Goal: Task Accomplishment & Management: Use online tool/utility

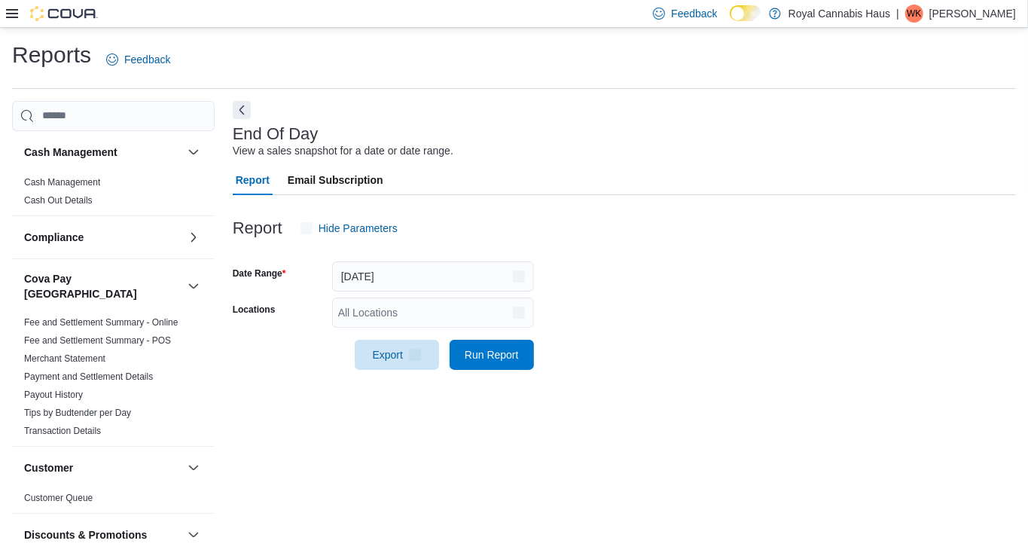
scroll to position [4, 0]
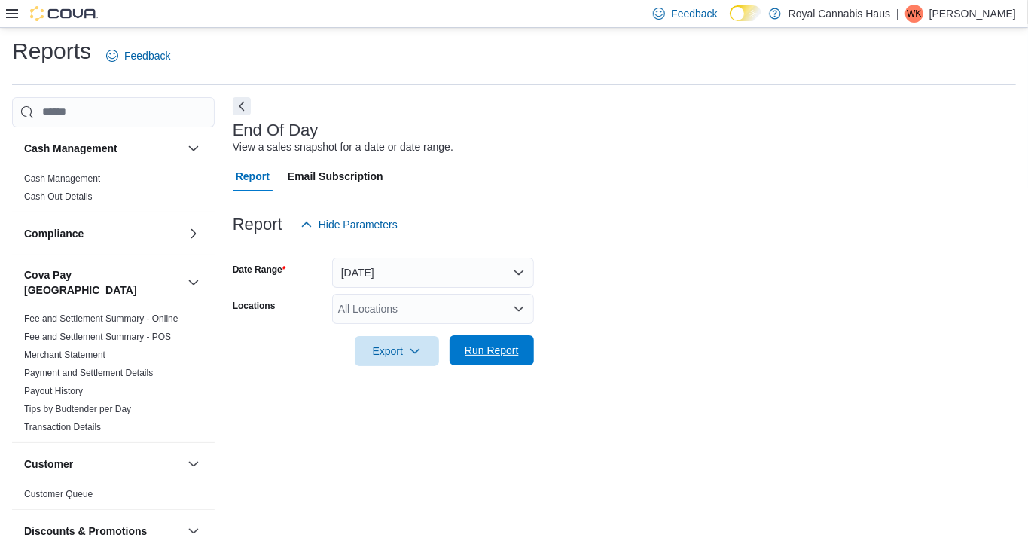
click at [516, 358] on span "Run Report" at bounding box center [492, 350] width 66 height 30
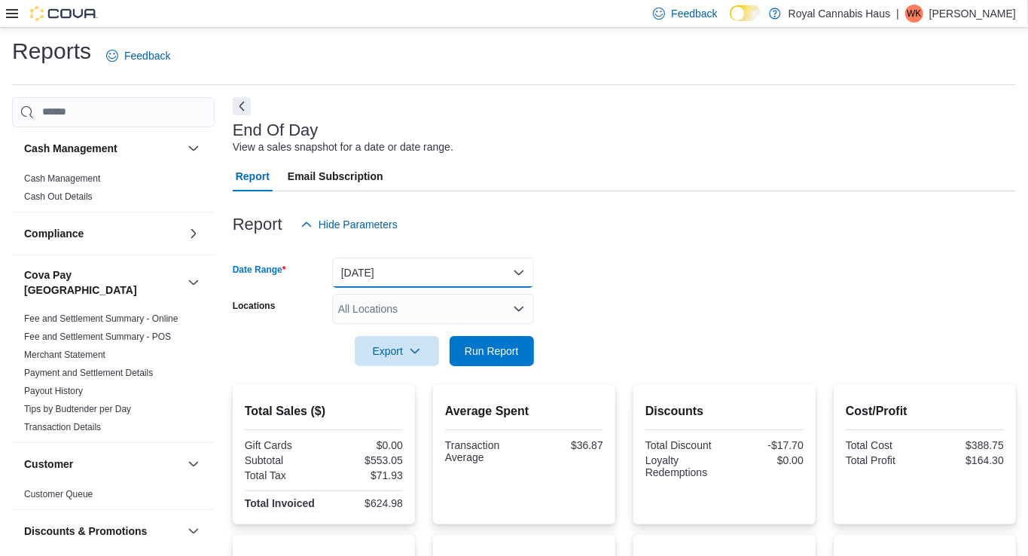
click at [458, 273] on button "[DATE]" at bounding box center [433, 273] width 202 height 30
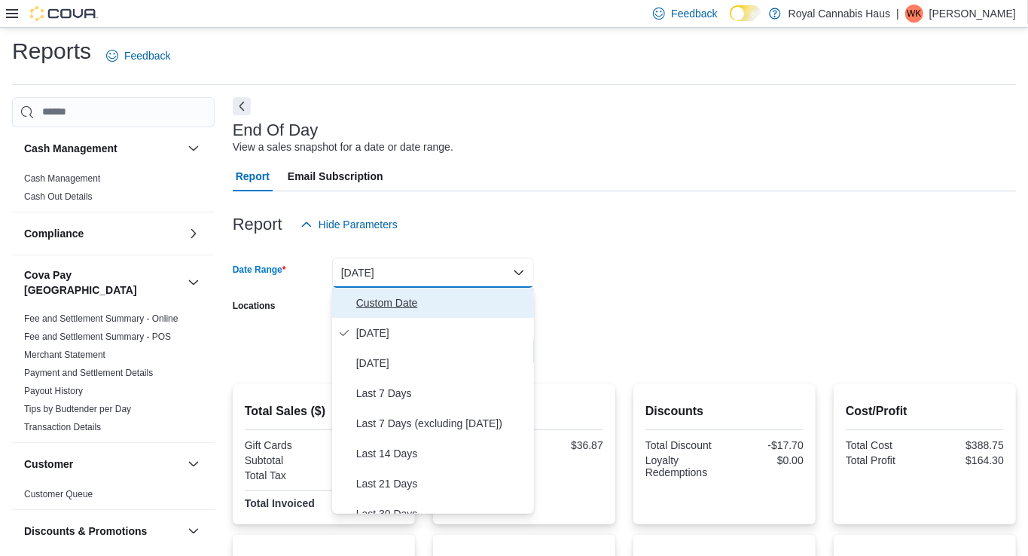
click at [441, 300] on span "Custom Date" at bounding box center [442, 303] width 172 height 18
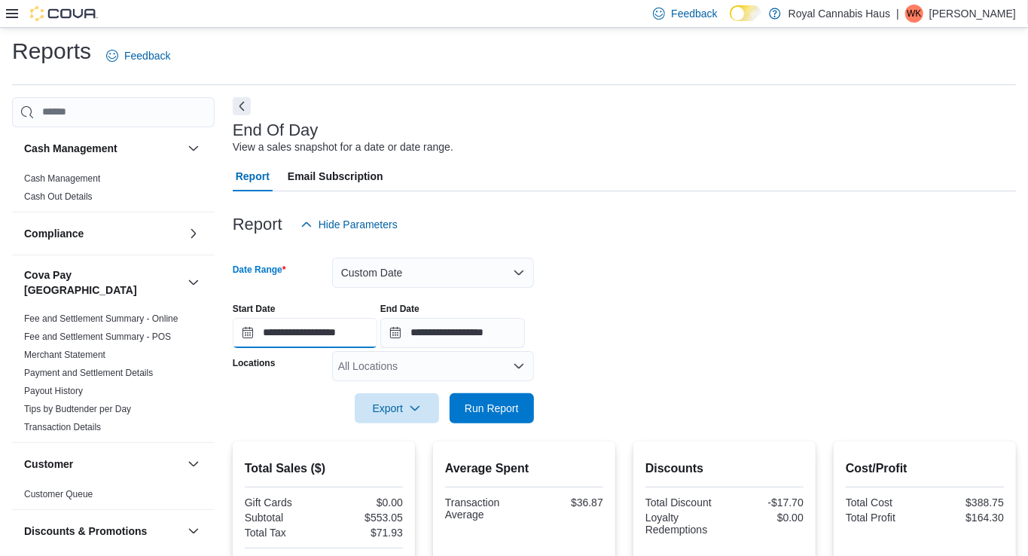
click at [343, 343] on input "**********" at bounding box center [305, 333] width 145 height 30
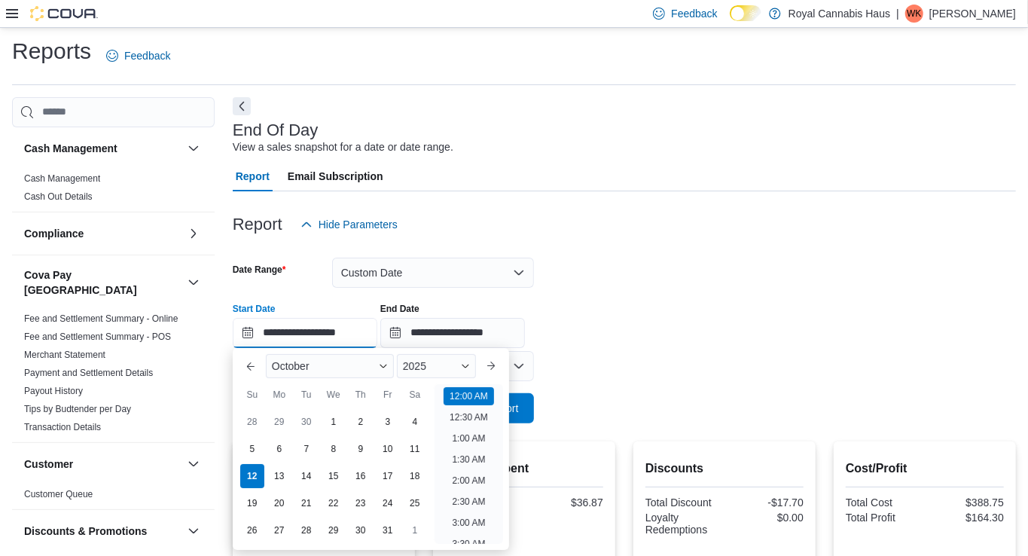
scroll to position [47, 0]
click at [387, 442] on div "10" at bounding box center [387, 448] width 26 height 26
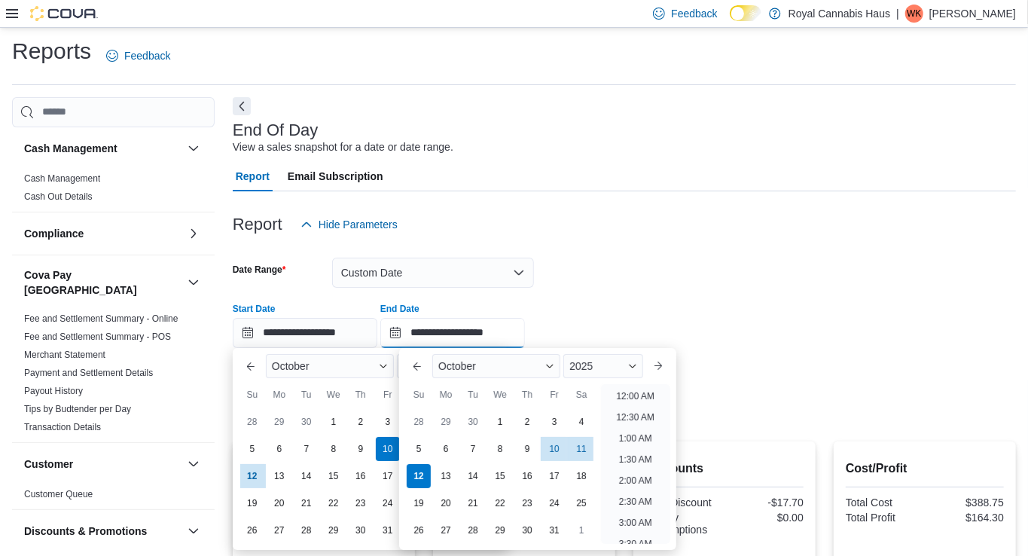
click at [459, 331] on input "**********" at bounding box center [452, 333] width 145 height 30
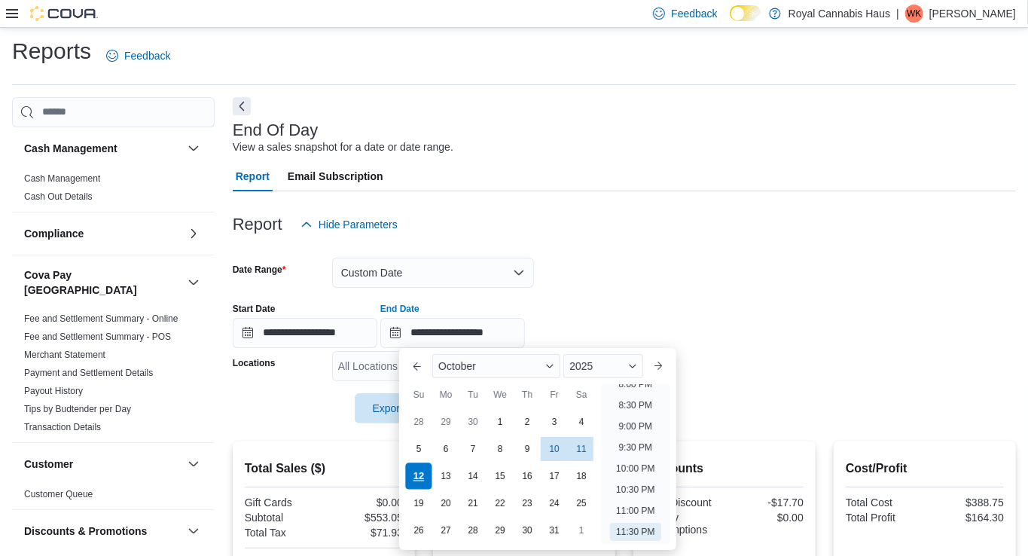
click at [413, 480] on div "12" at bounding box center [419, 475] width 26 height 26
click at [698, 200] on div at bounding box center [624, 200] width 783 height 18
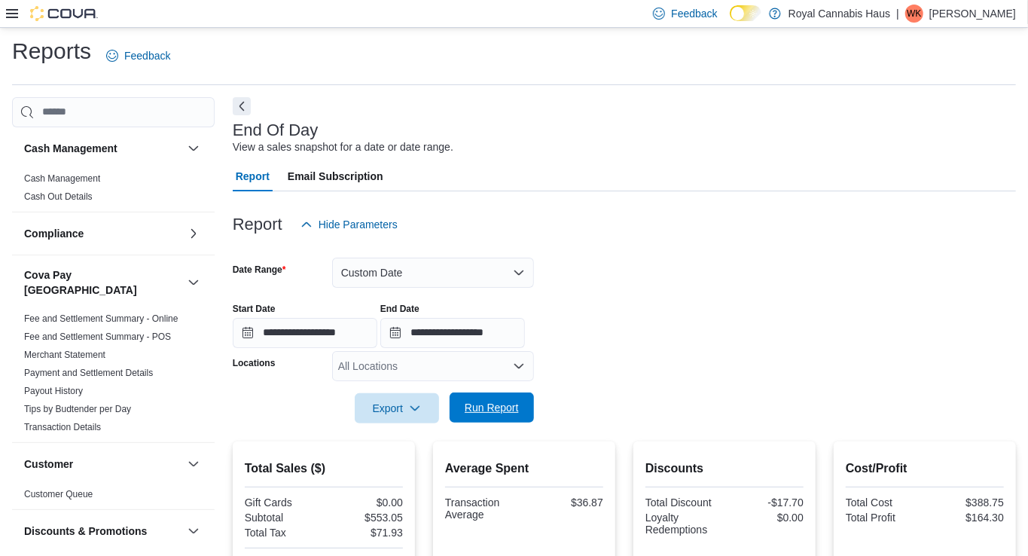
click at [502, 406] on span "Run Report" at bounding box center [492, 407] width 54 height 15
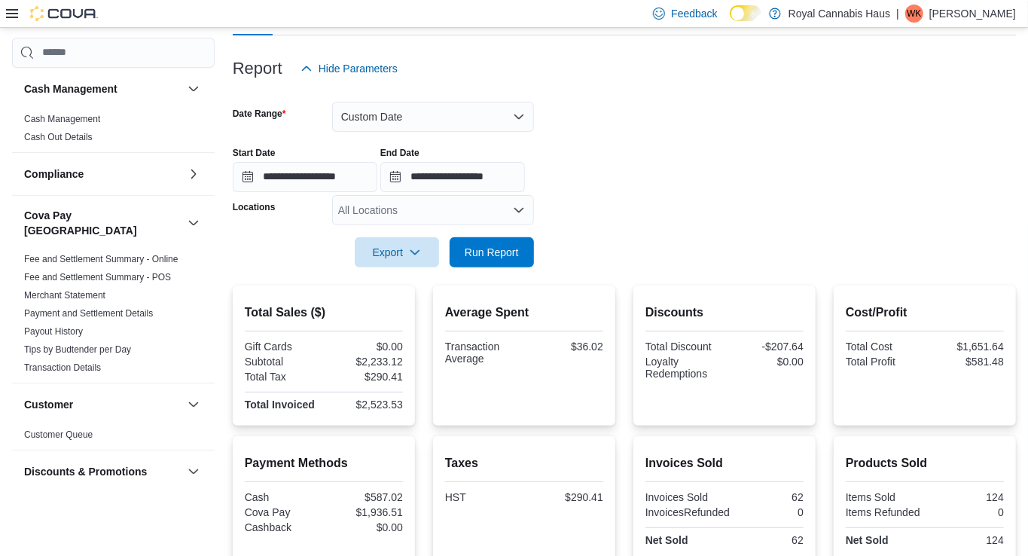
scroll to position [161, 0]
click at [383, 520] on div "$0.00" at bounding box center [365, 526] width 76 height 12
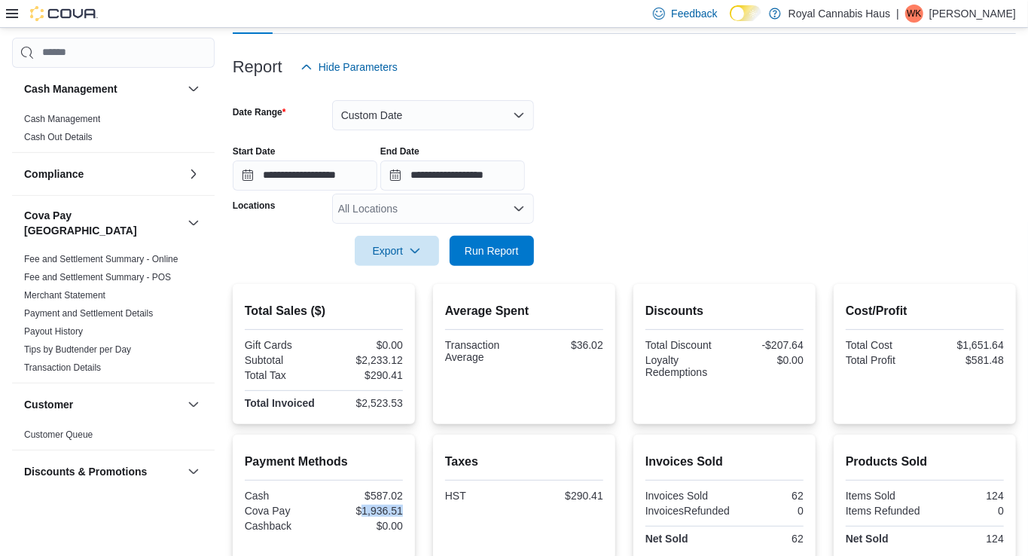
drag, startPoint x: 404, startPoint y: 511, endPoint x: 364, endPoint y: 514, distance: 40.0
click at [364, 514] on div "Payment Methods Cash $587.02 Cova Pay $1,936.51 Cashback $0.00" at bounding box center [324, 497] width 182 height 125
copy div "1,936.51"
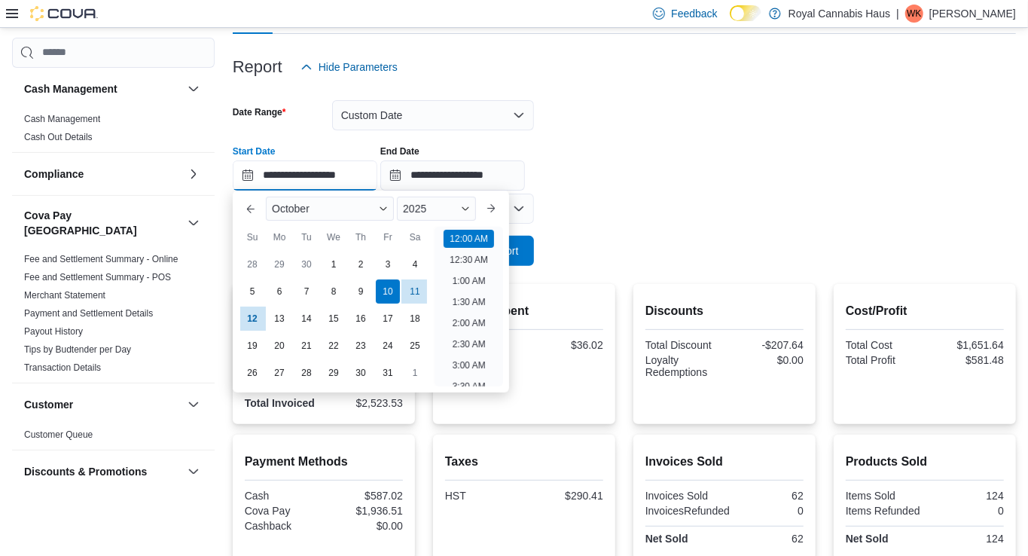
click at [318, 174] on input "**********" at bounding box center [305, 175] width 145 height 30
click at [418, 288] on div "11" at bounding box center [414, 291] width 26 height 26
type input "**********"
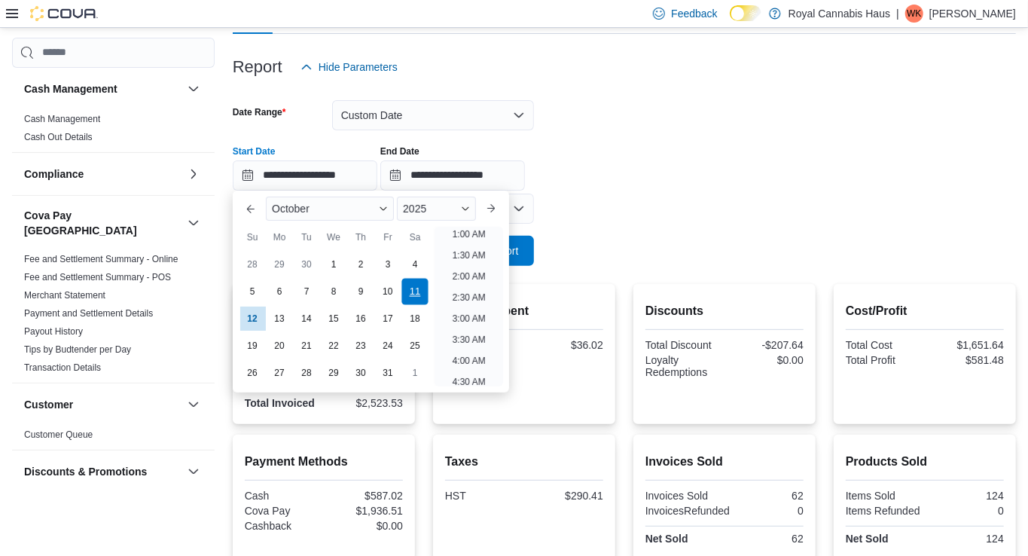
scroll to position [3, 0]
click at [615, 249] on form "**********" at bounding box center [624, 174] width 783 height 184
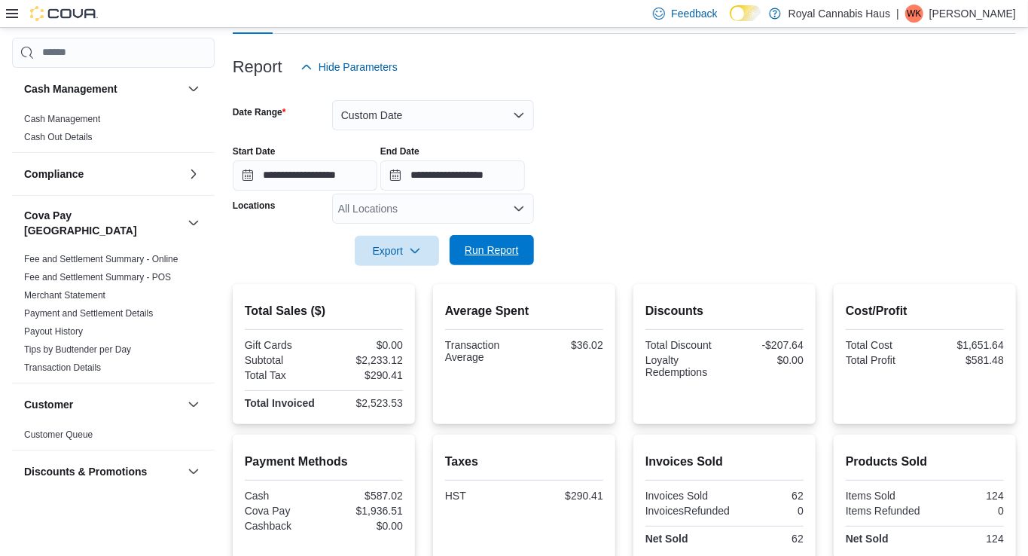
click at [507, 252] on span "Run Report" at bounding box center [492, 250] width 54 height 15
click at [511, 258] on span "Run Report" at bounding box center [492, 250] width 66 height 30
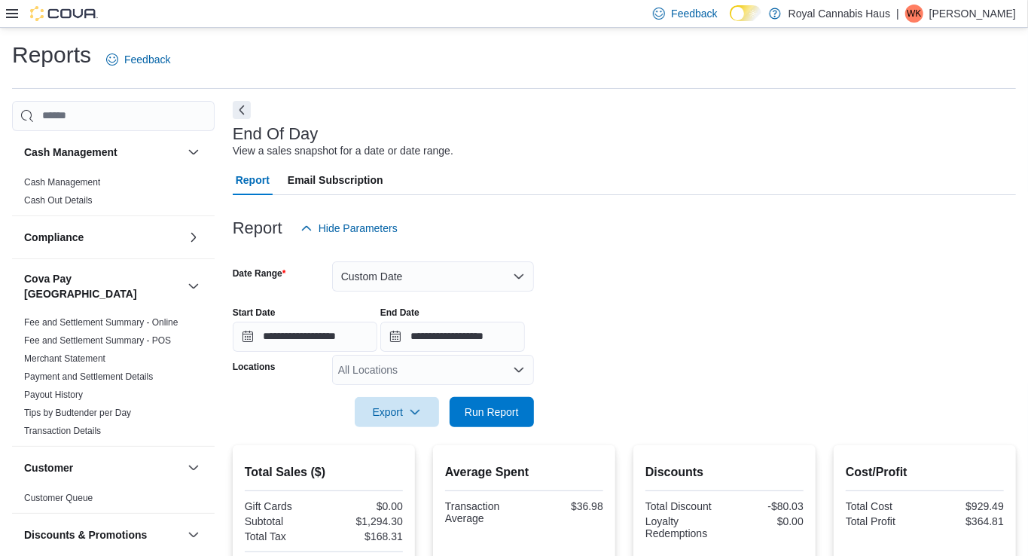
click at [17, 16] on icon at bounding box center [12, 14] width 12 height 12
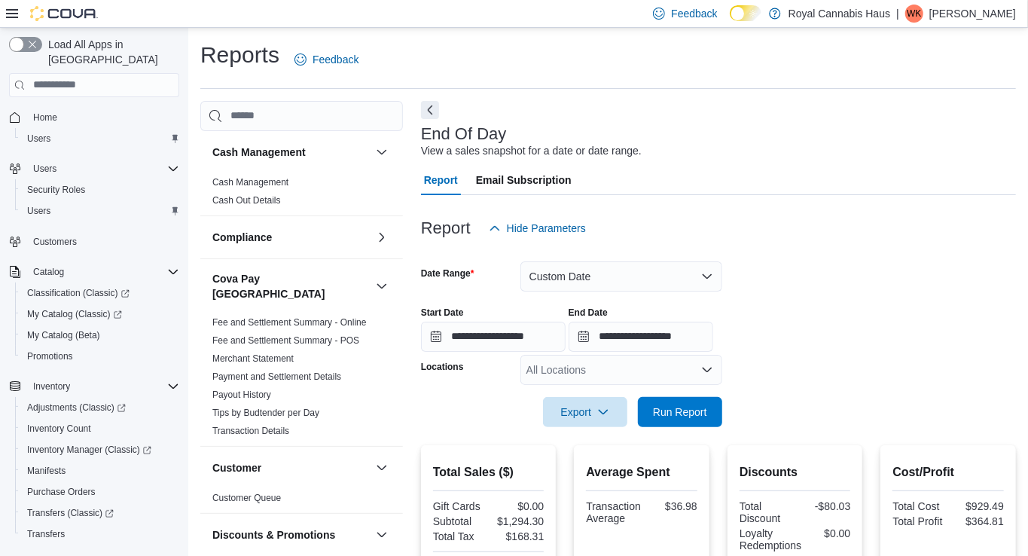
click at [17, 16] on icon at bounding box center [12, 14] width 12 height 12
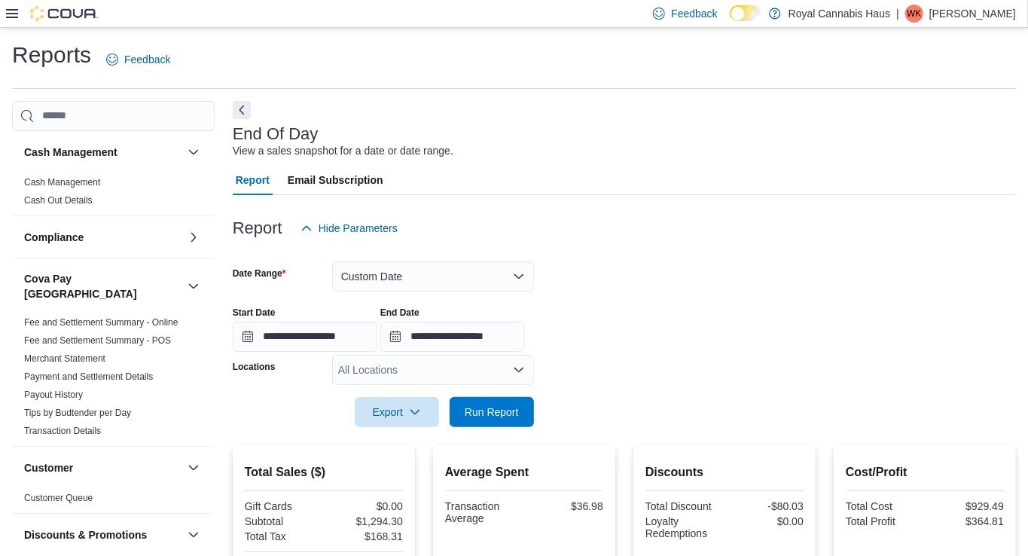
click at [12, 17] on icon at bounding box center [12, 13] width 12 height 9
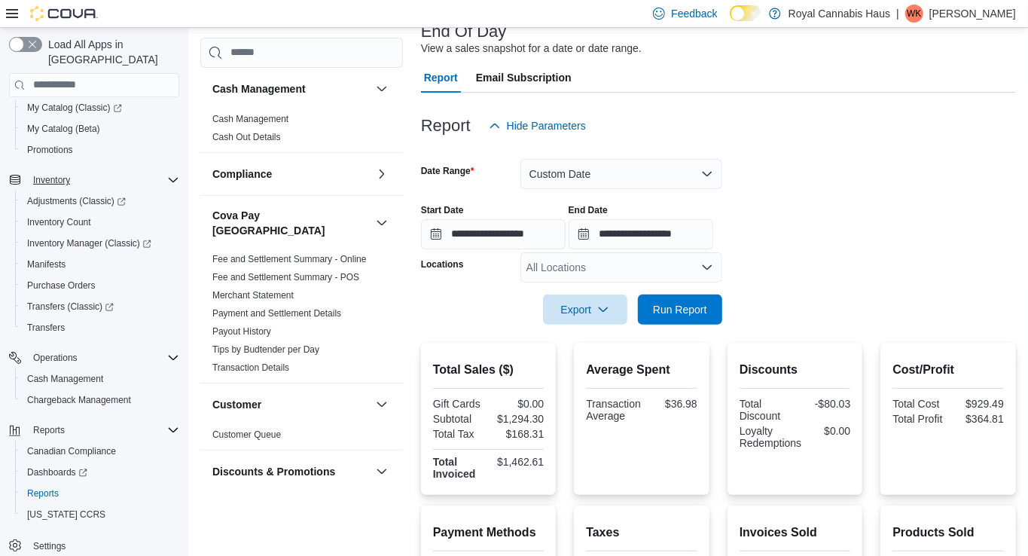
scroll to position [104, 0]
click at [63, 466] on span "Dashboards" at bounding box center [57, 472] width 60 height 12
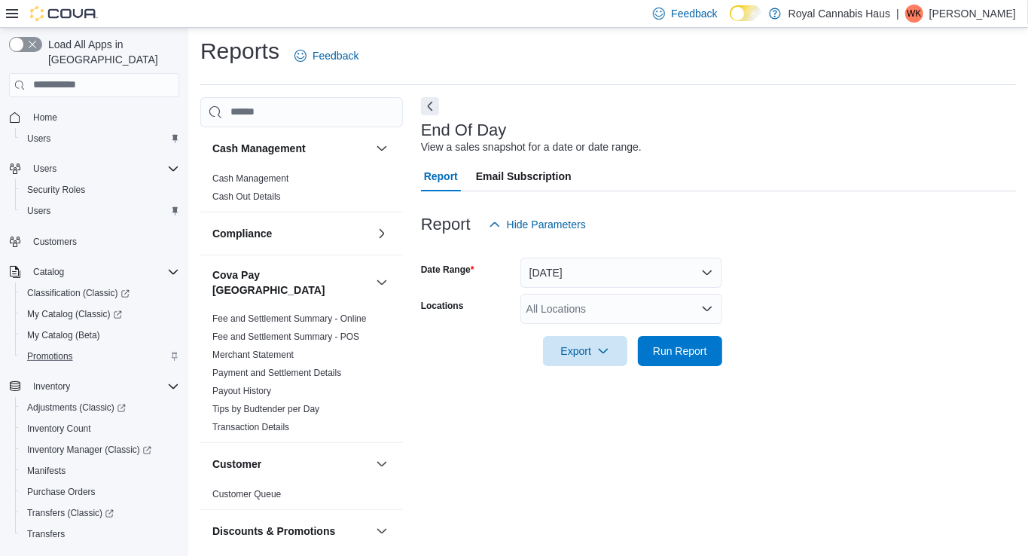
scroll to position [206, 0]
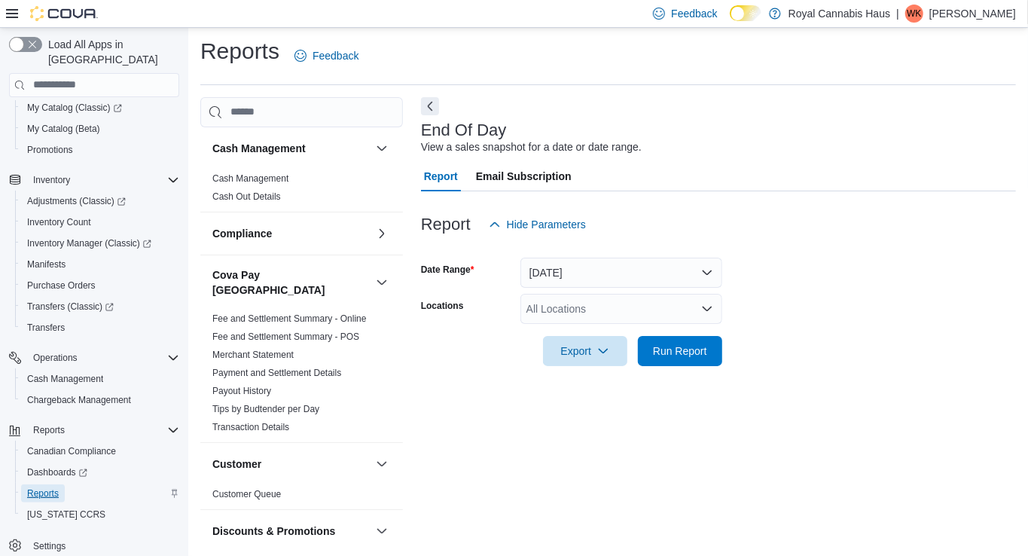
click at [42, 487] on span "Reports" at bounding box center [43, 493] width 32 height 12
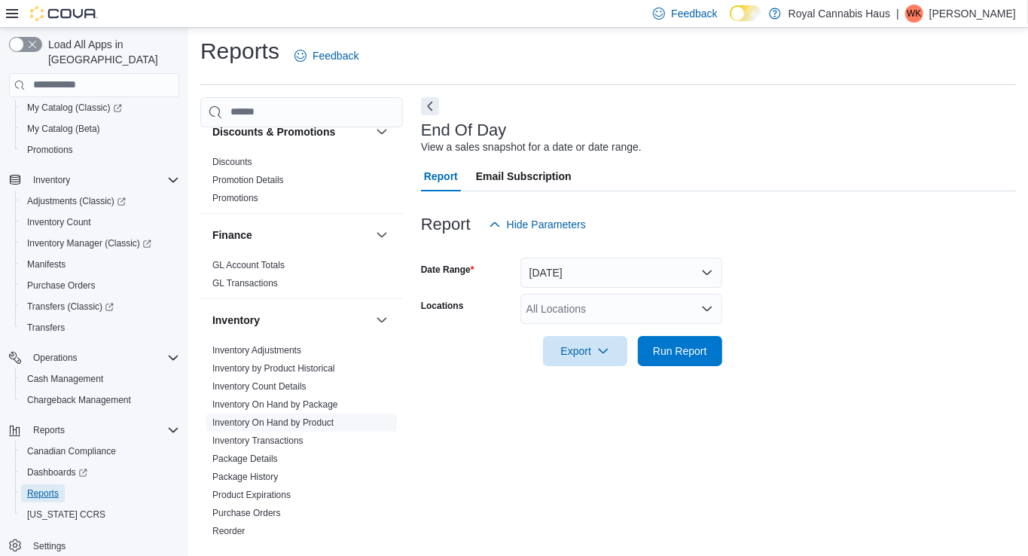
scroll to position [401, 0]
click at [310, 416] on link "Inventory On Hand by Product" at bounding box center [272, 421] width 121 height 11
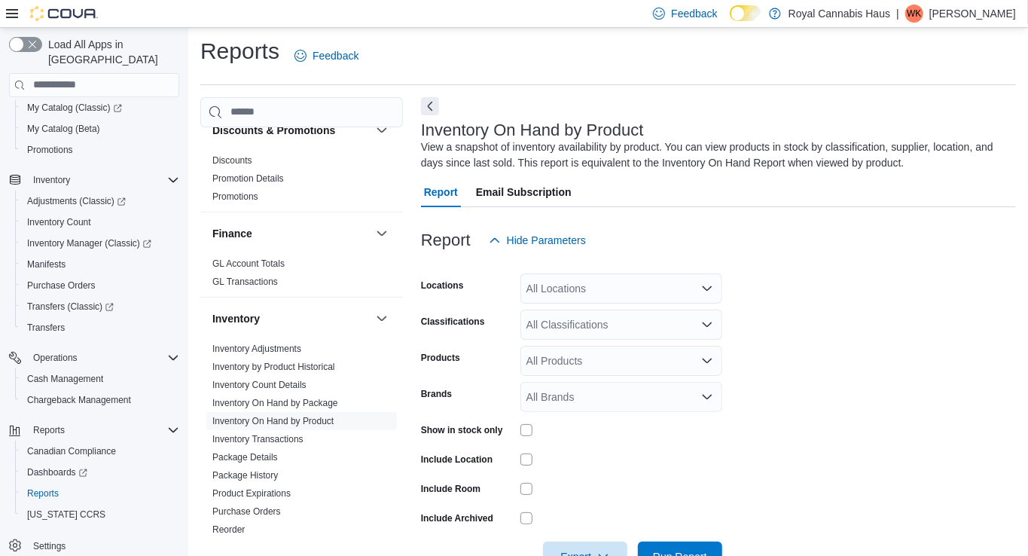
scroll to position [49, 0]
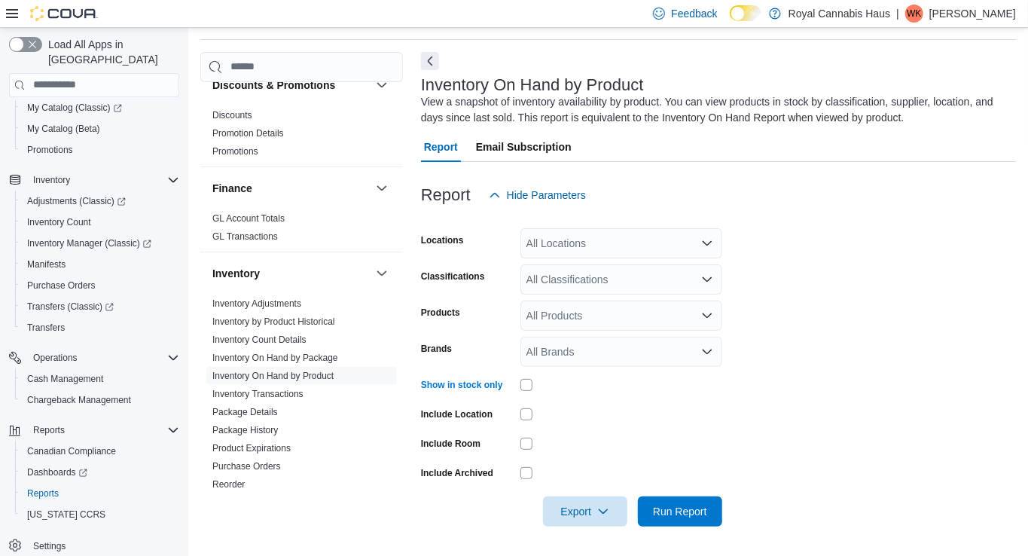
click at [690, 234] on div "All Locations" at bounding box center [621, 243] width 202 height 30
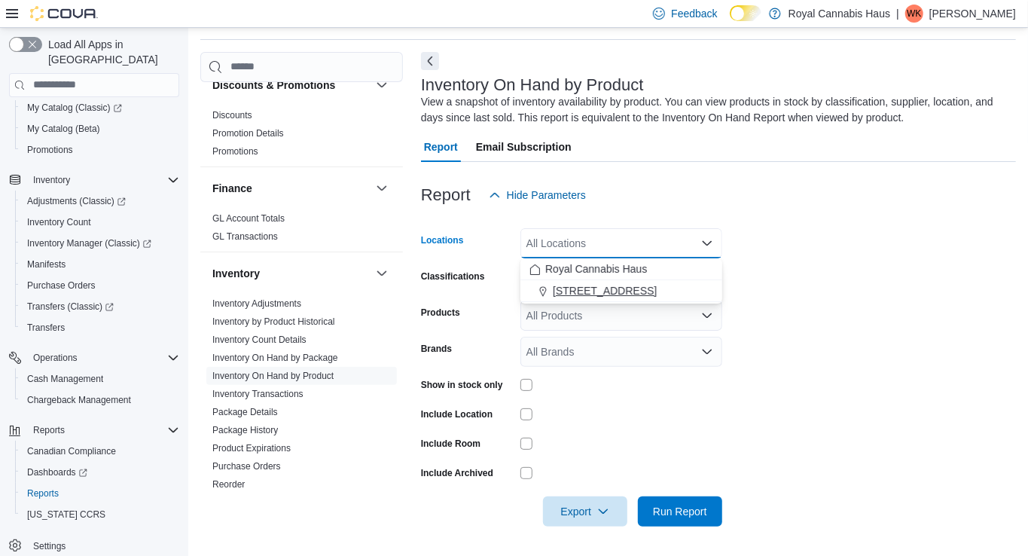
click at [650, 286] on div "[STREET_ADDRESS]" at bounding box center [621, 290] width 184 height 15
click at [648, 262] on div "Royal Cannabis Haus" at bounding box center [621, 268] width 184 height 15
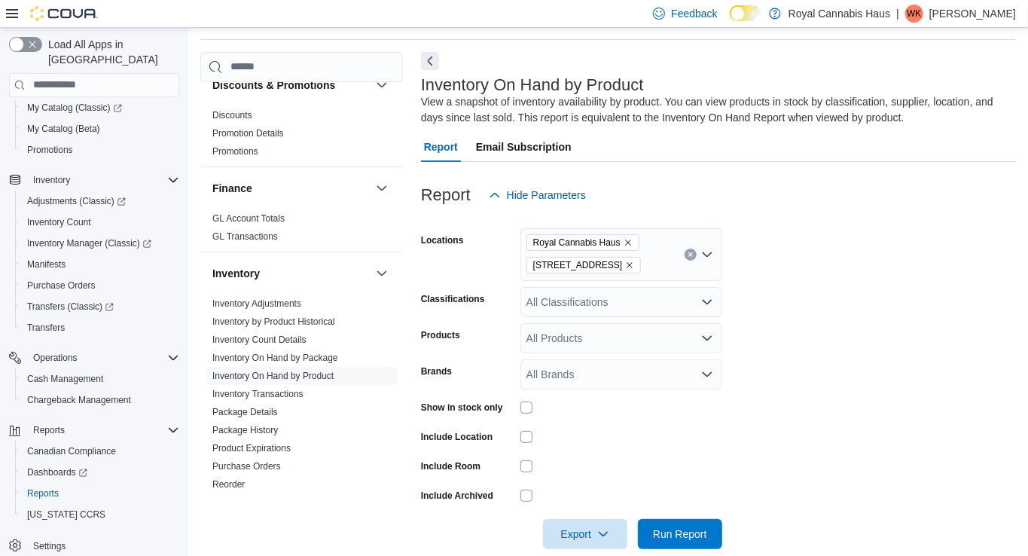
click at [770, 357] on form "Locations [GEOGRAPHIC_DATA] [STREET_ADDRESS] Classifications All Classification…" at bounding box center [718, 379] width 595 height 339
click at [707, 296] on icon "Open list of options" at bounding box center [707, 302] width 12 height 12
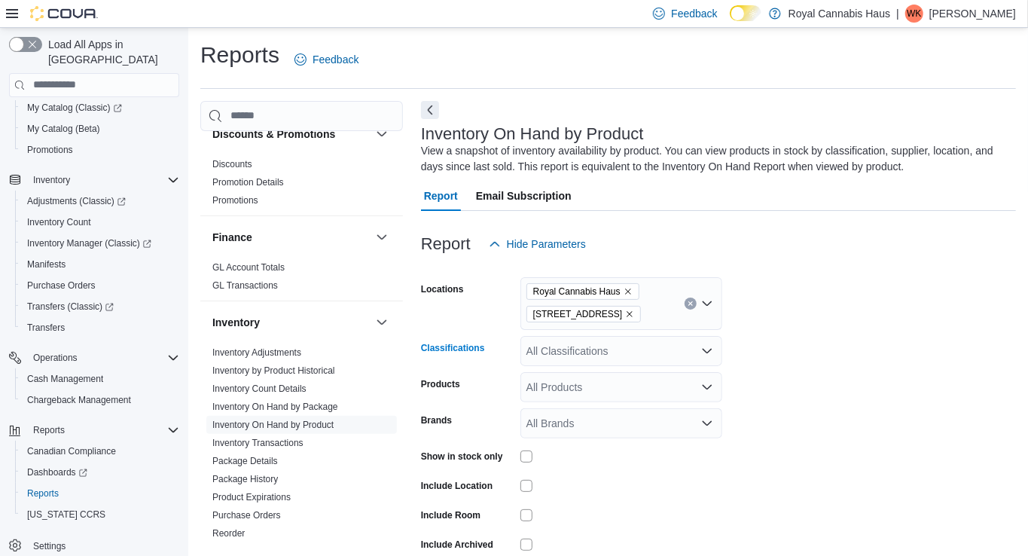
scroll to position [2, 0]
click at [709, 352] on icon "Open list of options" at bounding box center [707, 349] width 12 height 12
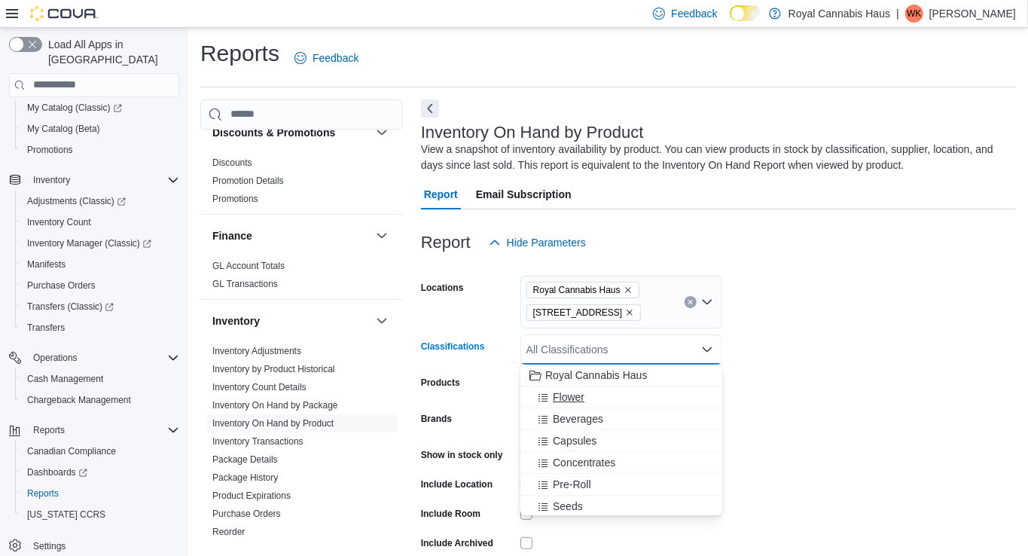
click at [593, 390] on div "Flower" at bounding box center [621, 396] width 184 height 15
click at [580, 420] on span "Capsules" at bounding box center [575, 418] width 44 height 15
click at [593, 398] on span "Beverages" at bounding box center [578, 396] width 50 height 15
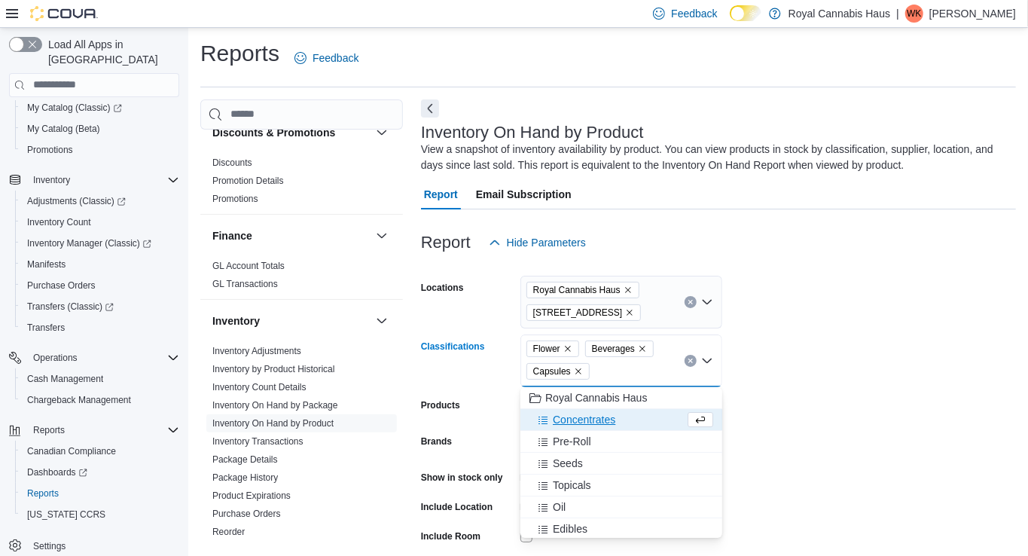
click at [587, 421] on span "Concentrates" at bounding box center [584, 419] width 63 height 15
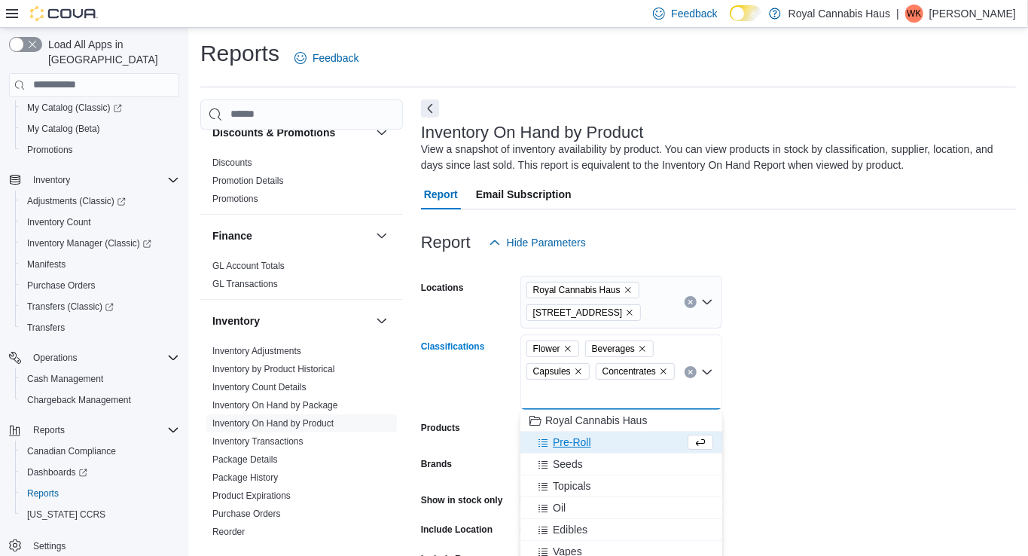
click at [580, 446] on span "Pre-Roll" at bounding box center [572, 442] width 38 height 15
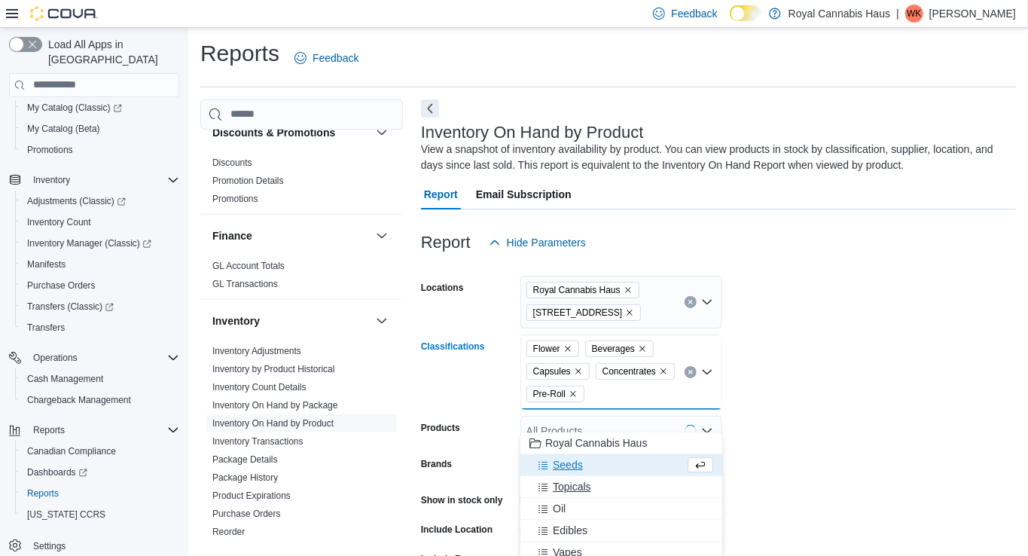
click at [573, 487] on span "Topicals" at bounding box center [572, 486] width 38 height 15
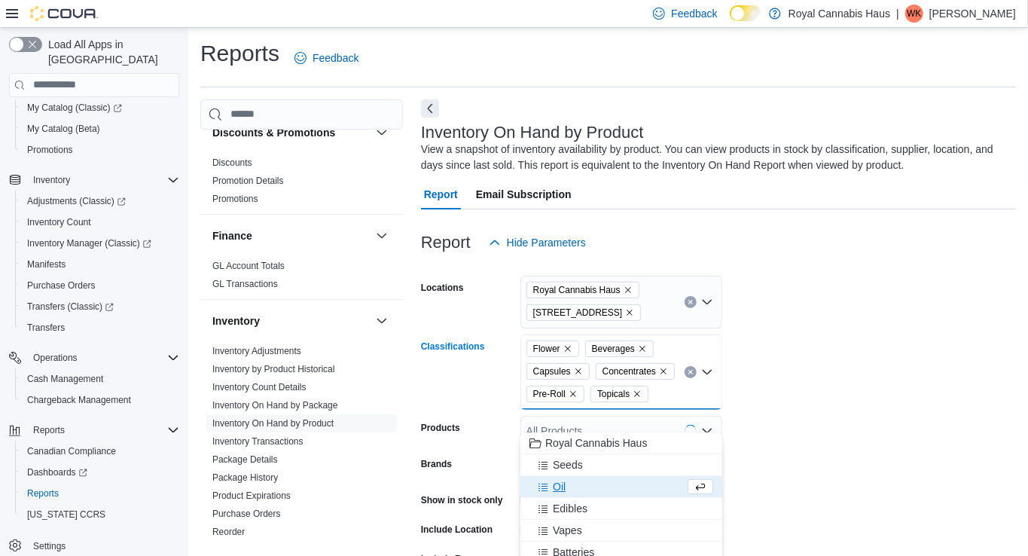
click at [569, 486] on div "Oil" at bounding box center [606, 486] width 155 height 15
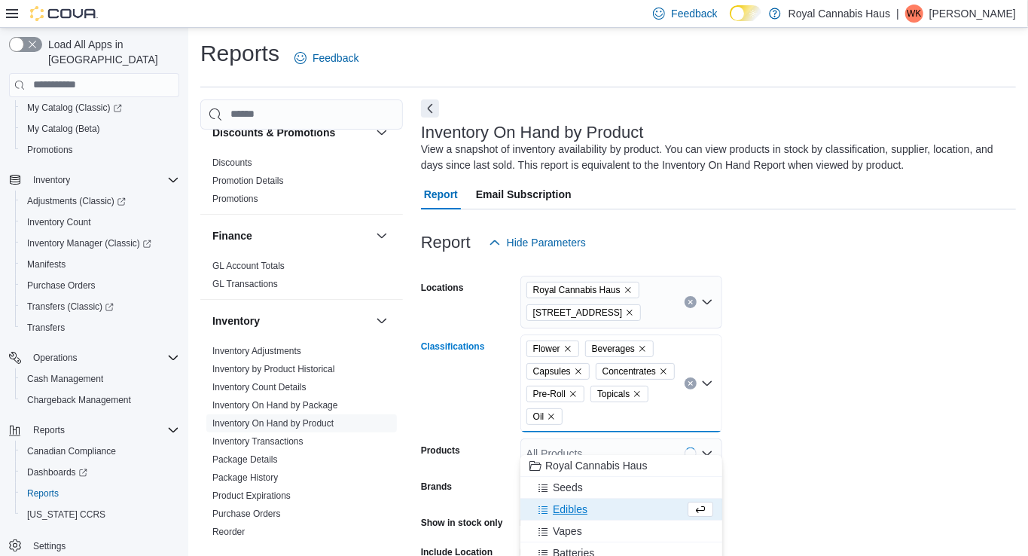
click at [575, 512] on span "Edibles" at bounding box center [570, 509] width 35 height 15
click at [575, 511] on span "Vapes" at bounding box center [567, 509] width 29 height 15
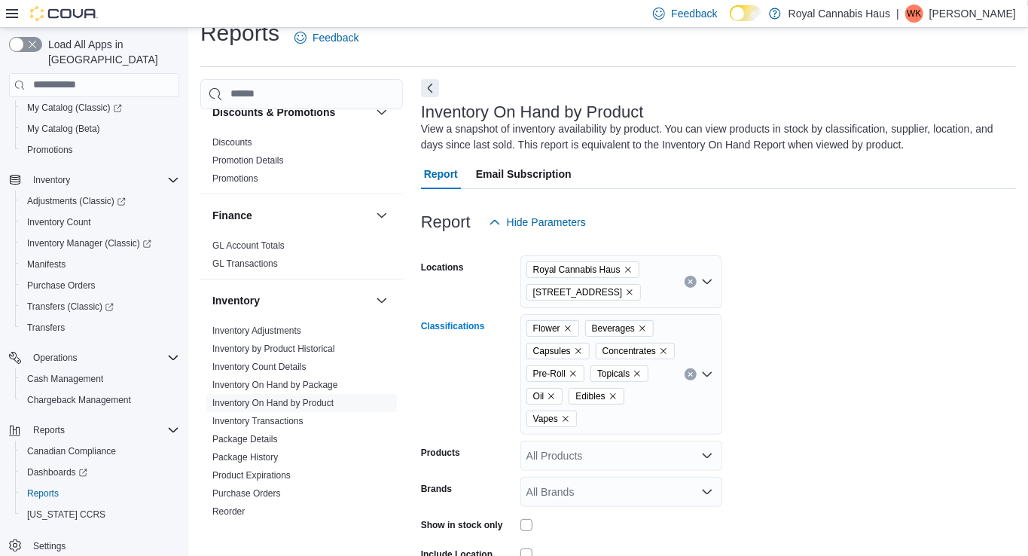
scroll to position [33, 0]
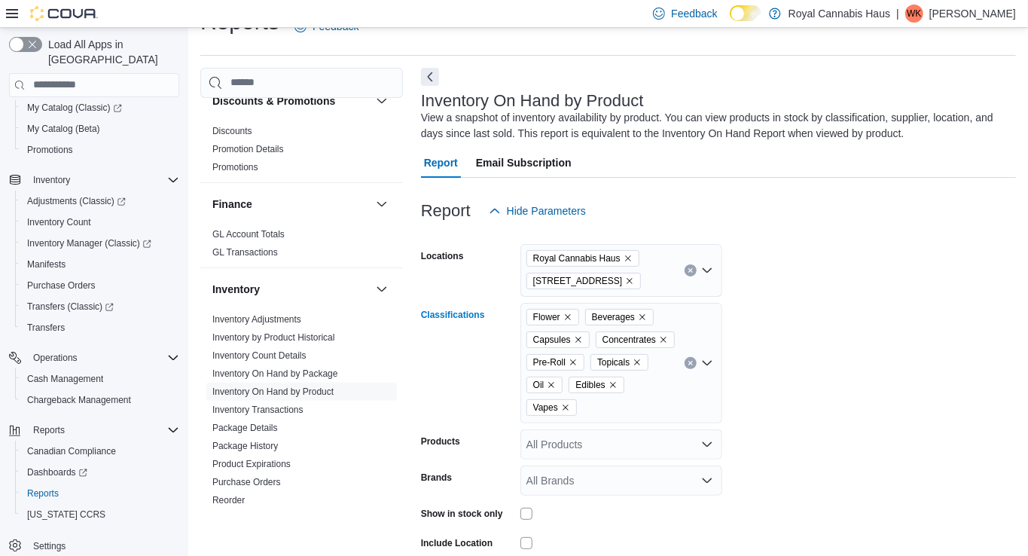
click at [639, 423] on div "Flower Beverages Capsules Concentrates Pre-Roll Topicals Oil Edibles Vapes Comb…" at bounding box center [621, 363] width 202 height 120
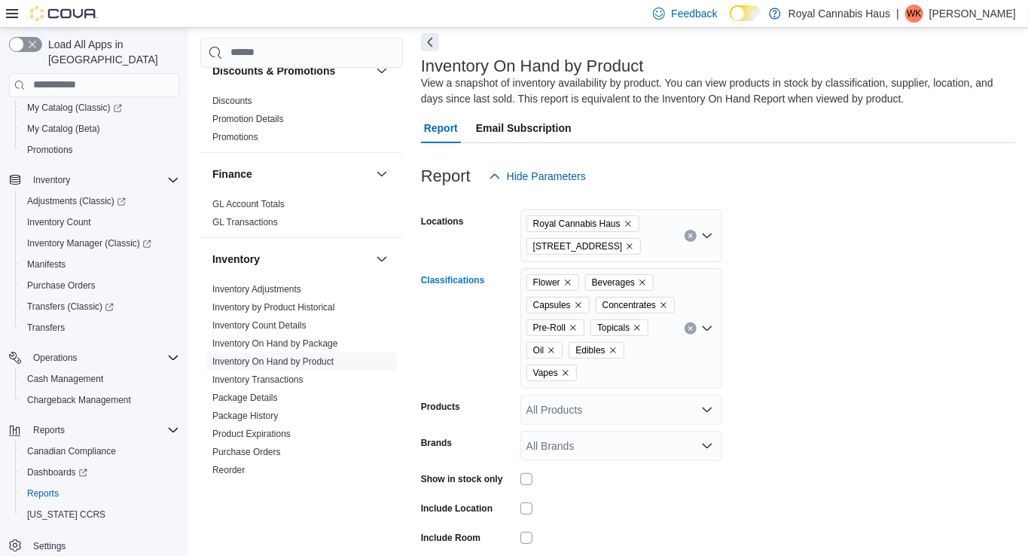
scroll to position [87, 0]
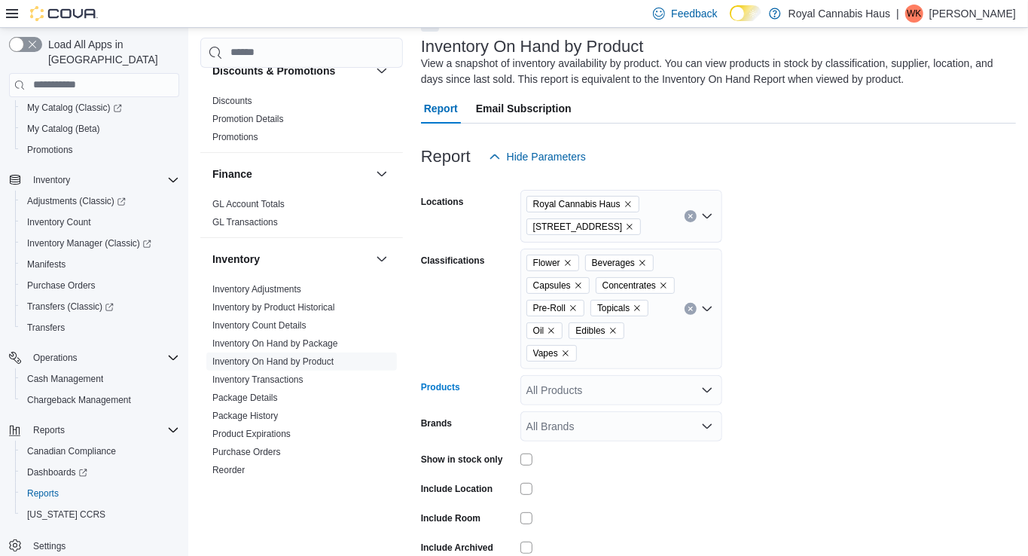
click at [706, 396] on icon "Open list of options" at bounding box center [707, 390] width 12 height 12
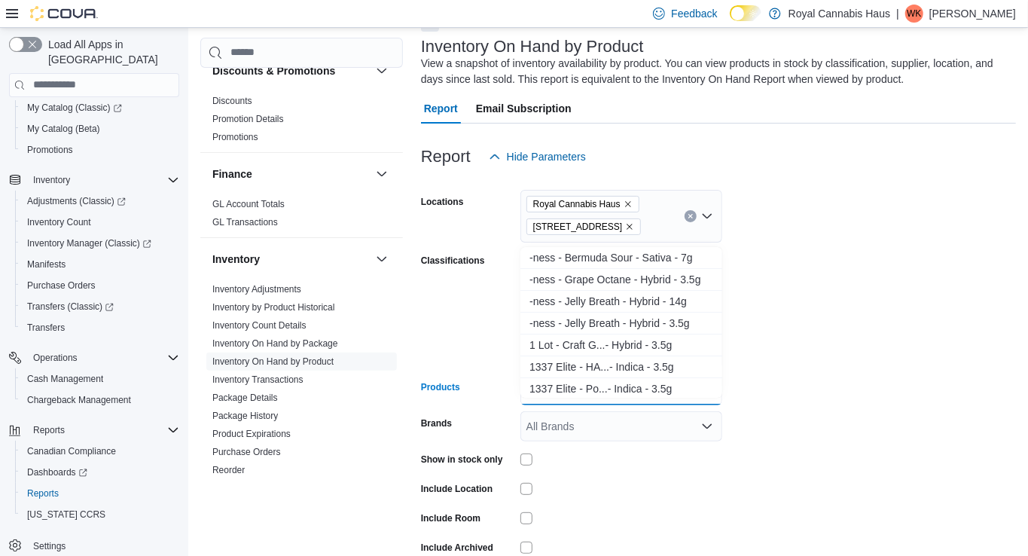
click at [859, 437] on form "Locations [GEOGRAPHIC_DATA] [STREET_ADDRESS] Classifications Flower Beverages C…" at bounding box center [718, 386] width 595 height 429
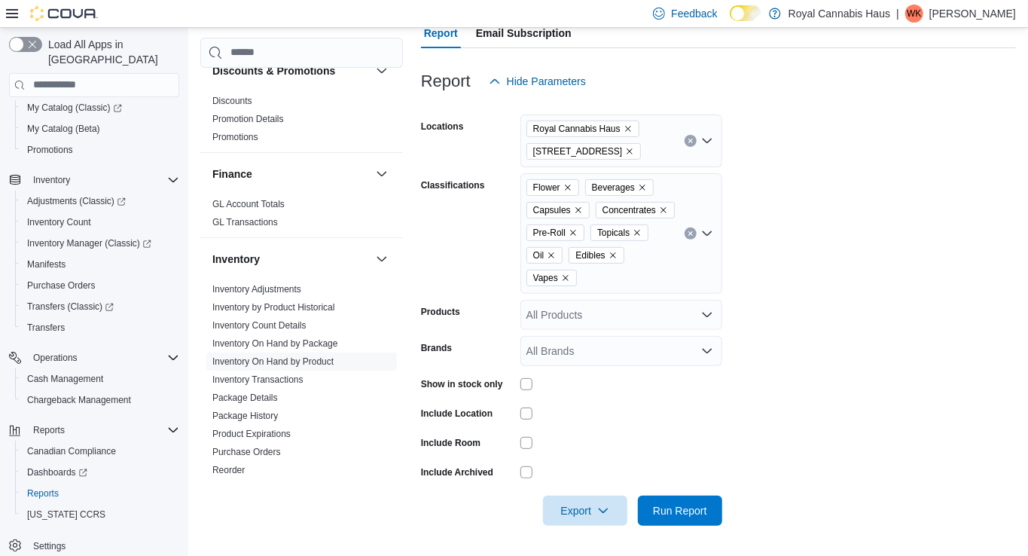
scroll to position [185, 0]
click at [673, 517] on span "Run Report" at bounding box center [680, 509] width 54 height 15
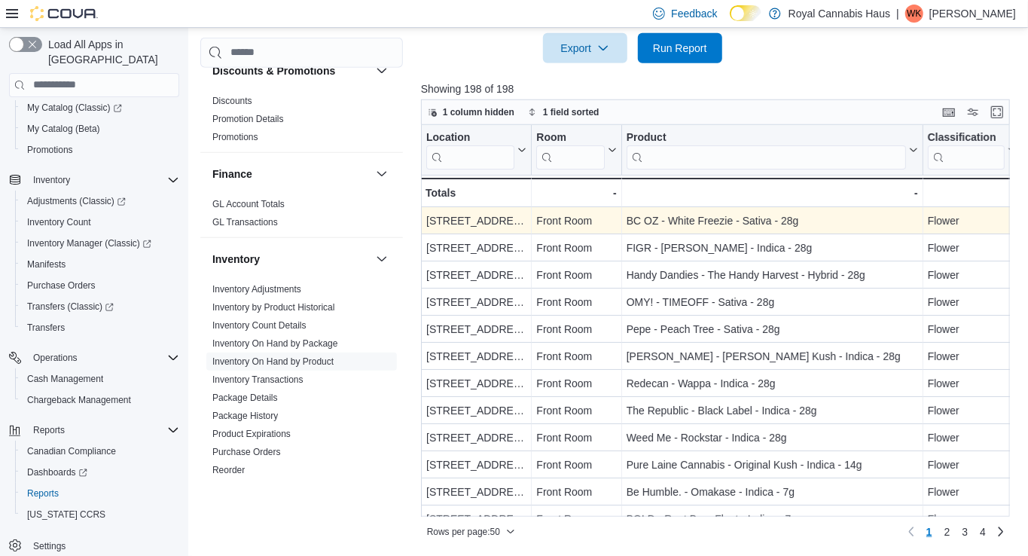
scroll to position [1, 0]
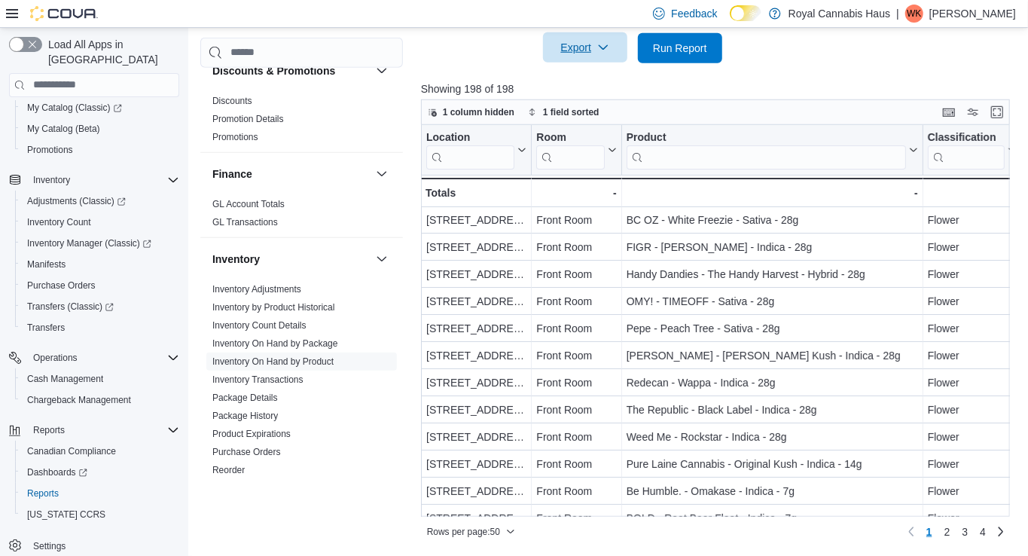
click at [606, 44] on icon "button" at bounding box center [603, 47] width 12 height 12
click at [593, 95] on span "Export to Excel" at bounding box center [586, 101] width 68 height 12
